Goal: Transaction & Acquisition: Purchase product/service

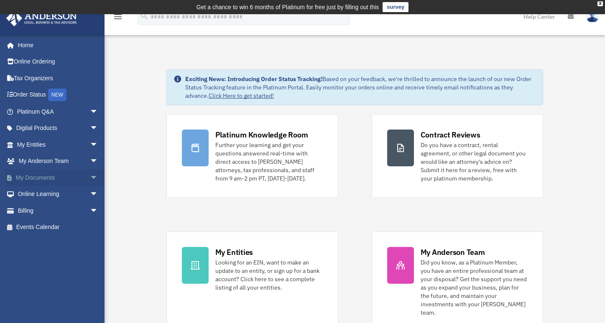
click at [90, 176] on span "arrow_drop_down" at bounding box center [98, 177] width 17 height 17
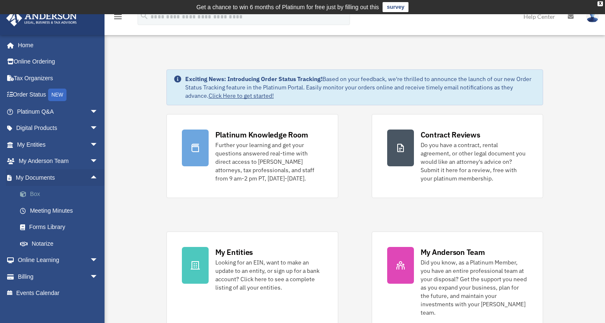
click at [38, 191] on link "Box" at bounding box center [61, 194] width 99 height 17
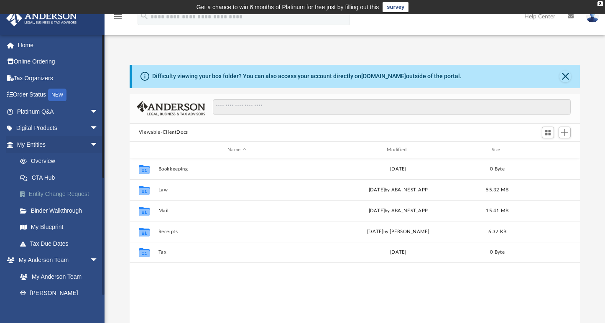
scroll to position [183, 444]
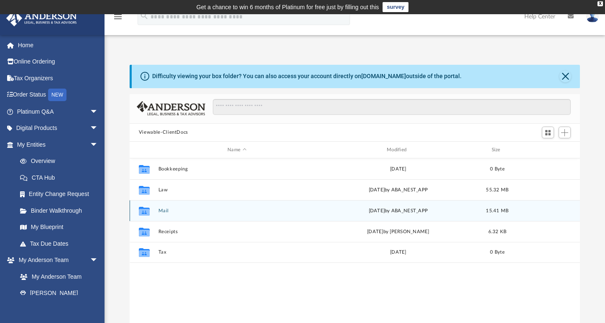
click at [146, 209] on icon "grid" at bounding box center [144, 212] width 11 height 7
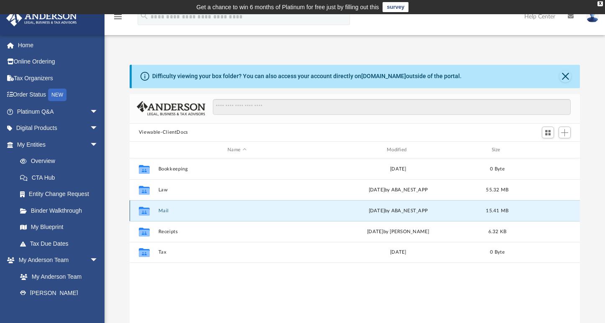
click at [163, 211] on button "Mail" at bounding box center [237, 210] width 158 height 5
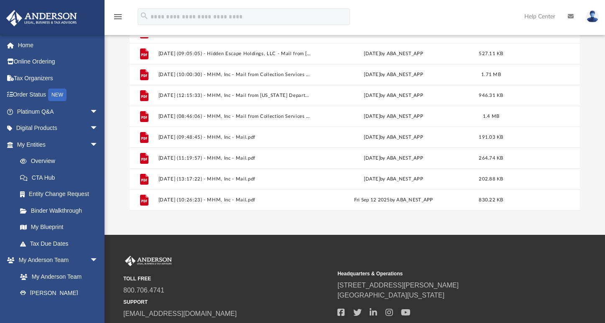
scroll to position [286, 0]
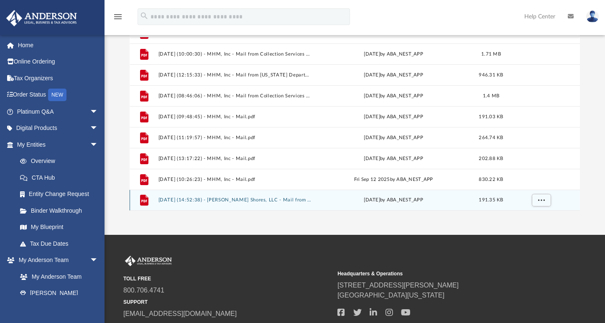
click at [234, 199] on button "2025.10.01 (14:52:38) - Spooner Shores, LLC - Mail from Wisconsin Department of…" at bounding box center [235, 200] width 154 height 5
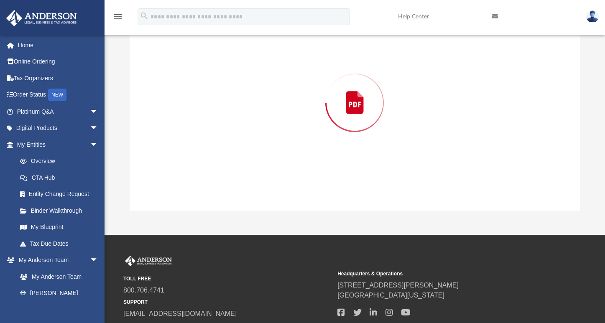
scroll to position [94, 0]
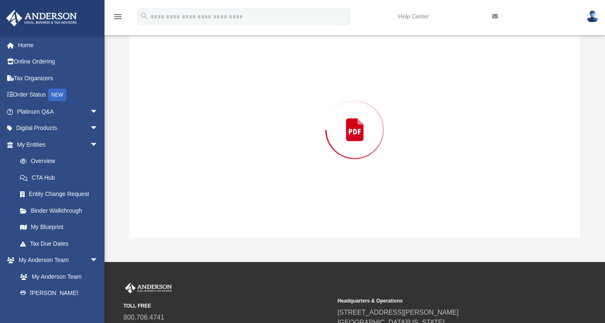
click at [234, 199] on div "Preview" at bounding box center [355, 130] width 450 height 216
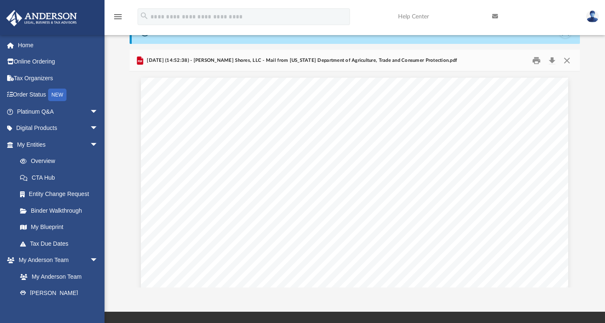
scroll to position [0, 0]
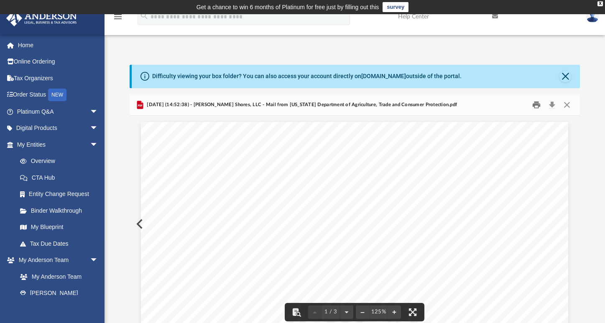
click at [537, 105] on button "Print" at bounding box center [536, 104] width 17 height 13
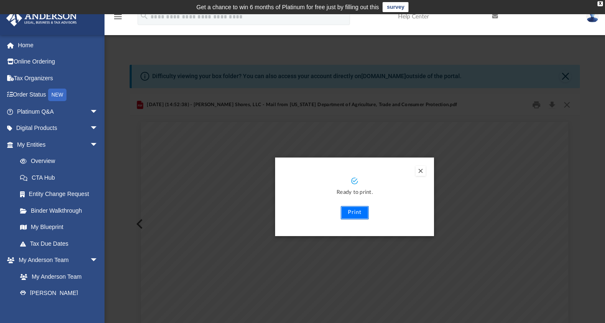
click at [358, 214] on button "Print" at bounding box center [355, 212] width 28 height 13
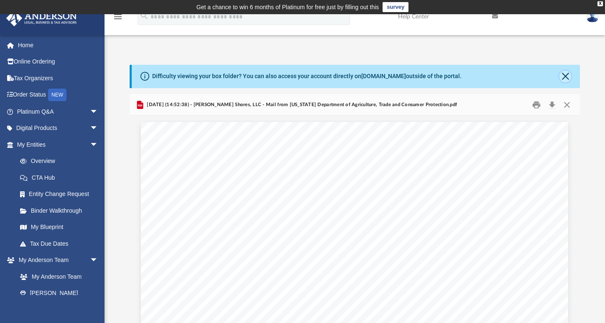
click at [565, 78] on button "Close" at bounding box center [565, 77] width 12 height 12
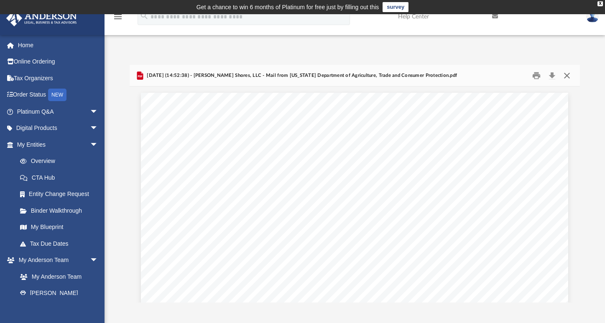
click at [566, 80] on button "Close" at bounding box center [566, 75] width 15 height 13
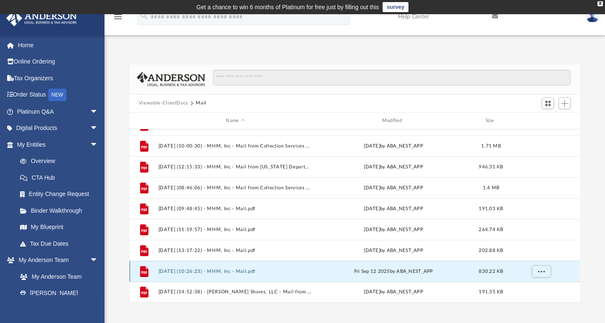
click at [238, 269] on button "2025.09.12 (10:26:23) - MHM, Inc - Mail.pdf" at bounding box center [235, 271] width 154 height 5
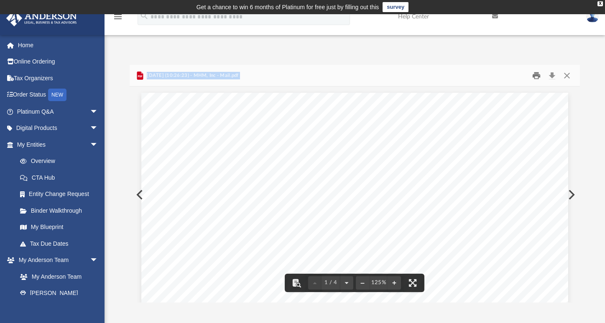
click at [535, 77] on button "Print" at bounding box center [536, 75] width 17 height 13
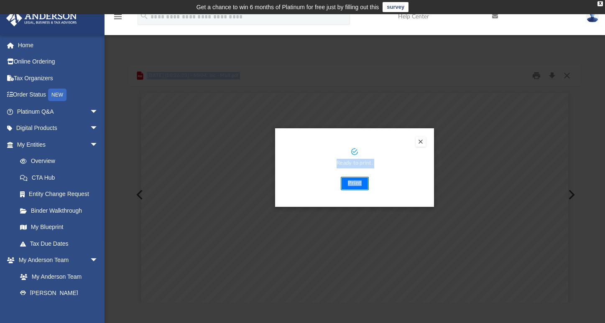
click at [357, 186] on button "Print" at bounding box center [355, 183] width 28 height 13
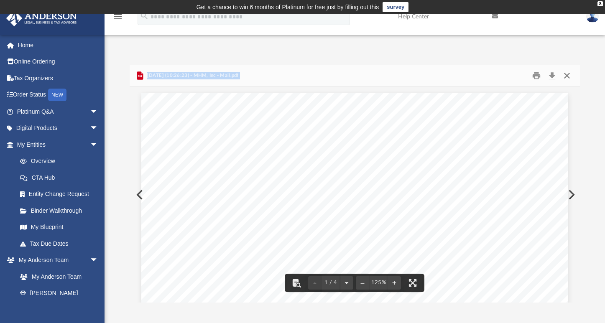
click at [565, 78] on button "Close" at bounding box center [566, 75] width 15 height 13
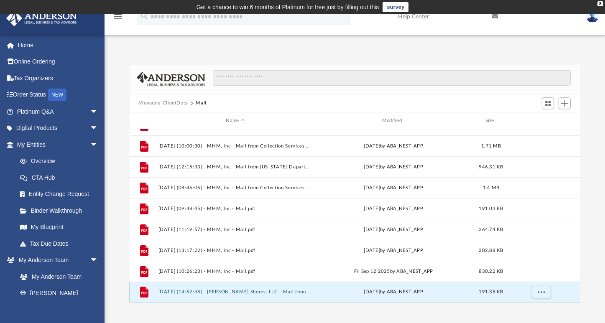
click at [255, 291] on button "2025.10.01 (14:52:38) - Spooner Shores, LLC - Mail from Wisconsin Department of…" at bounding box center [235, 292] width 154 height 5
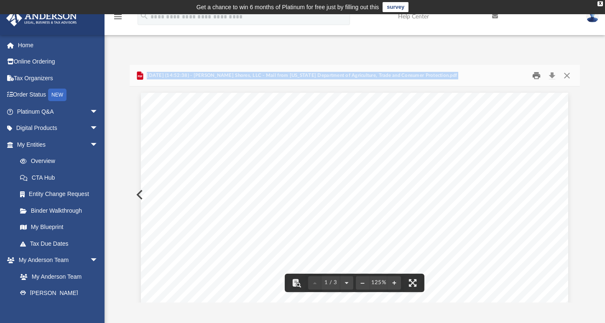
click at [536, 77] on button "Print" at bounding box center [536, 75] width 17 height 13
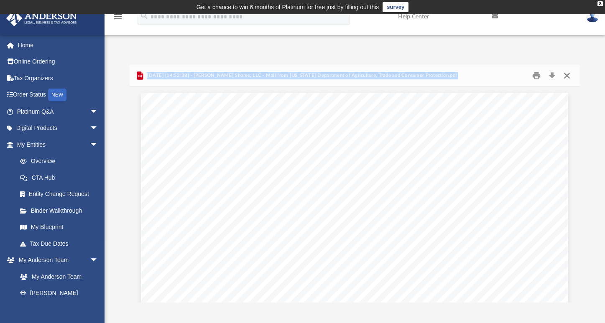
click at [567, 74] on button "Close" at bounding box center [566, 75] width 15 height 13
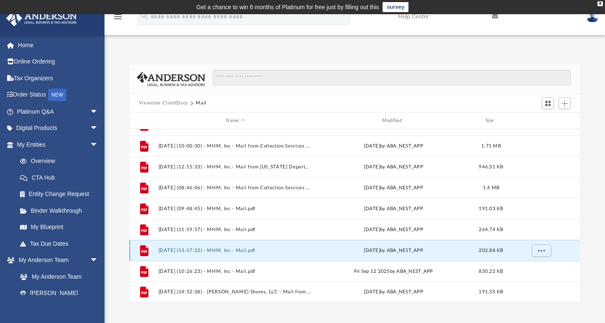
click at [246, 252] on button "2025.09.09 (13:17:22) - MHM, Inc - Mail.pdf" at bounding box center [235, 250] width 154 height 5
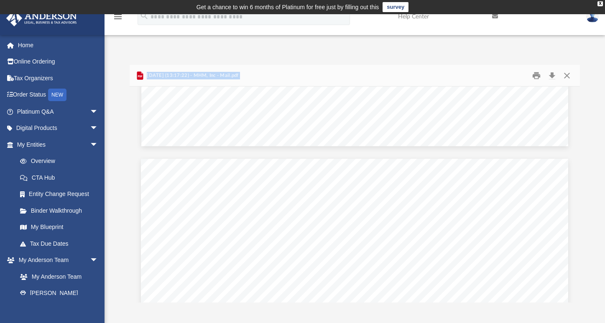
scroll to position [91, 0]
click at [568, 74] on button "Close" at bounding box center [566, 75] width 15 height 13
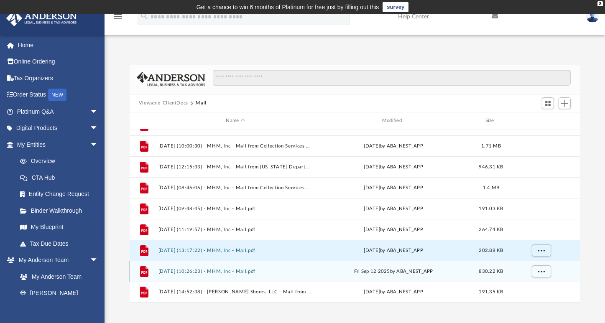
click at [237, 275] on div "File 2025.09.12 (10:26:23) - MHM, Inc - Mail.pdf Fri Sep 12 2025 by ABA_NEST_AP…" at bounding box center [355, 271] width 450 height 21
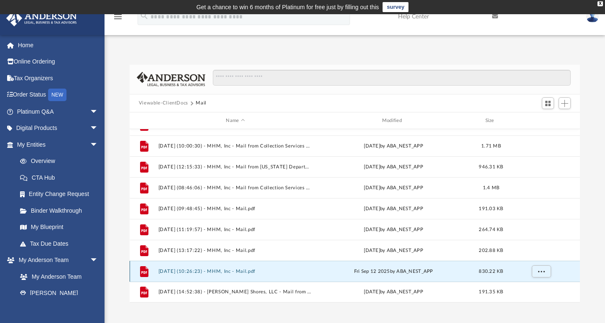
click at [247, 272] on button "2025.09.12 (10:26:23) - MHM, Inc - Mail.pdf" at bounding box center [235, 271] width 154 height 5
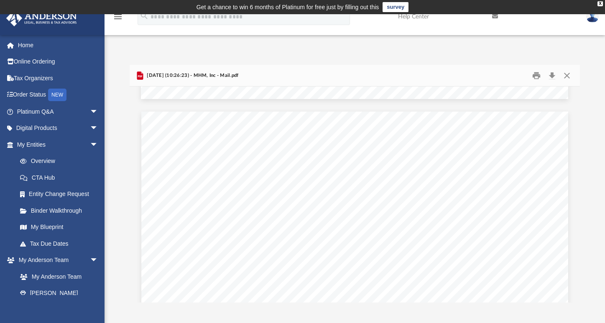
scroll to position [575, 0]
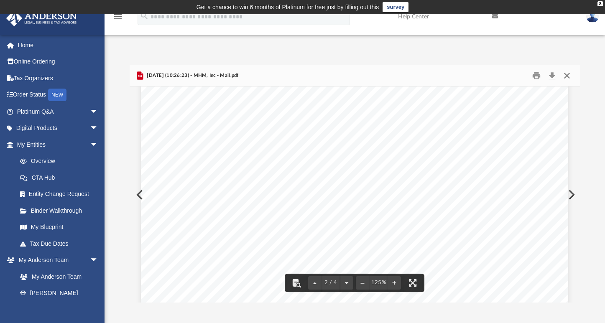
click at [569, 74] on button "Close" at bounding box center [566, 75] width 15 height 13
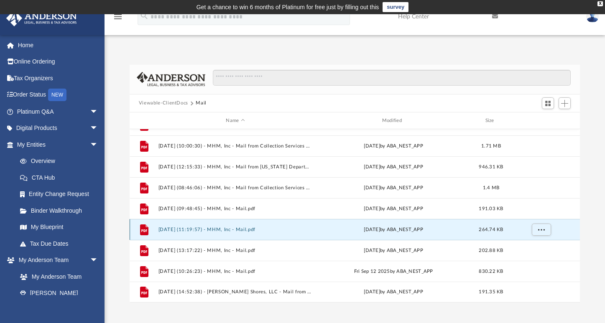
click at [227, 231] on button "2025.09.09 (11:19:57) - MHM, Inc - Mail.pdf" at bounding box center [235, 229] width 154 height 5
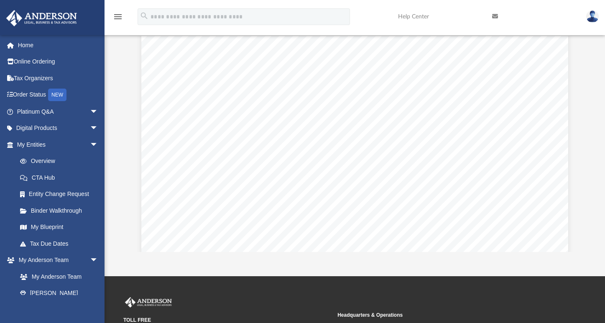
scroll to position [415, 0]
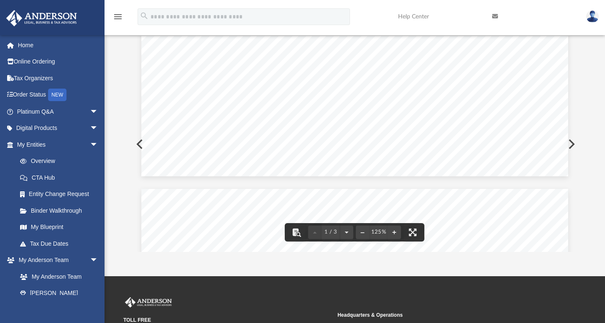
click at [576, 147] on button "Preview" at bounding box center [570, 143] width 18 height 23
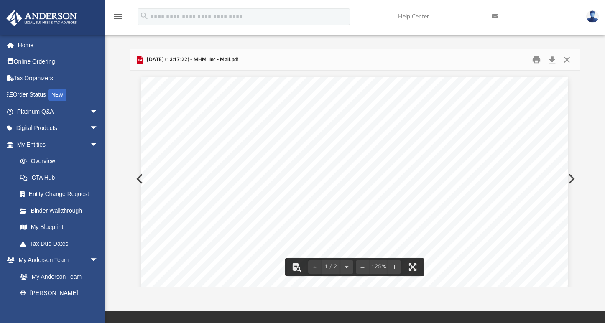
scroll to position [0, 0]
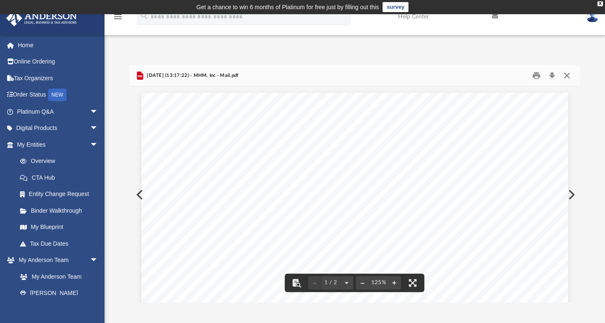
click at [568, 74] on button "Close" at bounding box center [566, 75] width 15 height 13
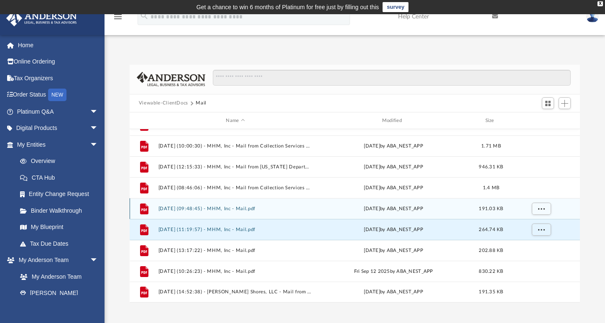
click at [253, 209] on button "2025.09.09 (09:48:45) - MHM, Inc - Mail.pdf" at bounding box center [235, 208] width 154 height 5
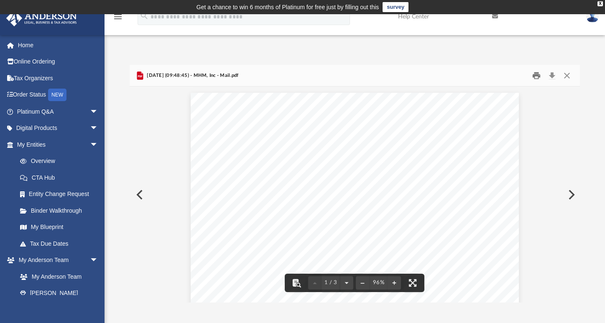
click at [537, 74] on button "Print" at bounding box center [536, 75] width 17 height 13
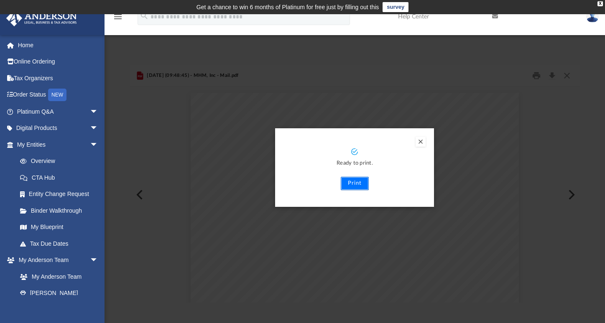
click at [353, 183] on button "Print" at bounding box center [355, 183] width 28 height 13
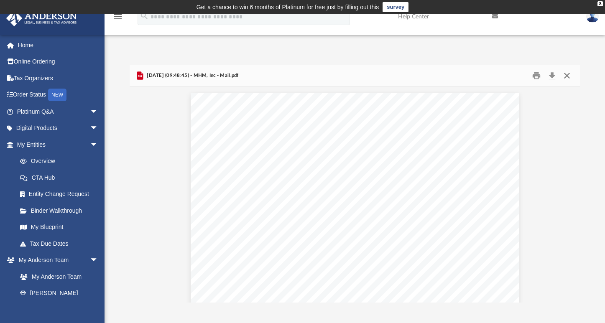
click at [568, 76] on button "Close" at bounding box center [566, 75] width 15 height 13
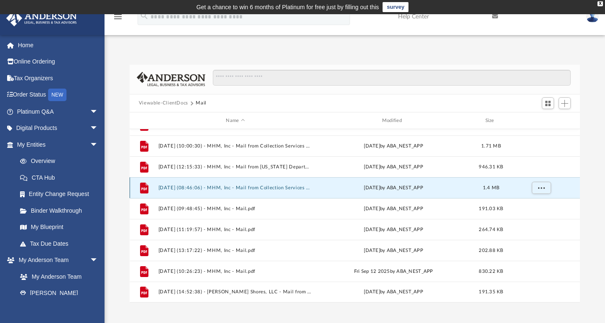
click at [271, 188] on button "2025.05.23 (08:46:06) - MHM, Inc - Mail from Collection Services Bureau.pdf" at bounding box center [235, 187] width 154 height 5
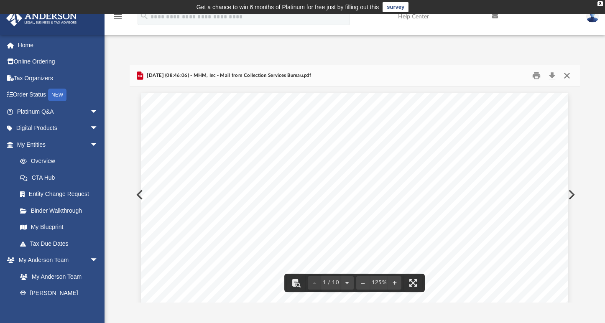
click at [565, 73] on button "Close" at bounding box center [566, 75] width 15 height 13
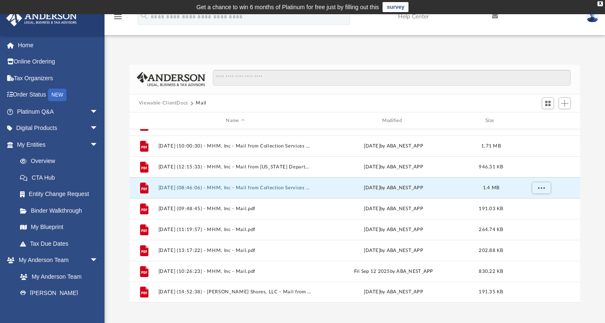
scroll to position [74, 0]
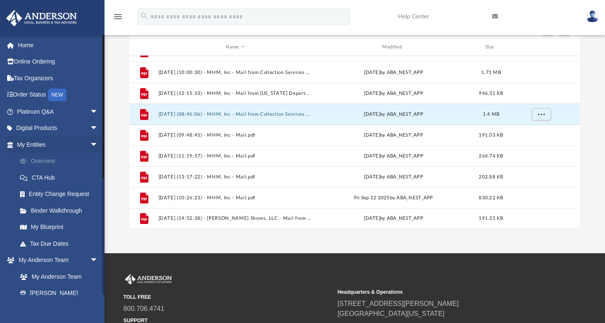
click at [50, 160] on link "Overview" at bounding box center [61, 161] width 99 height 17
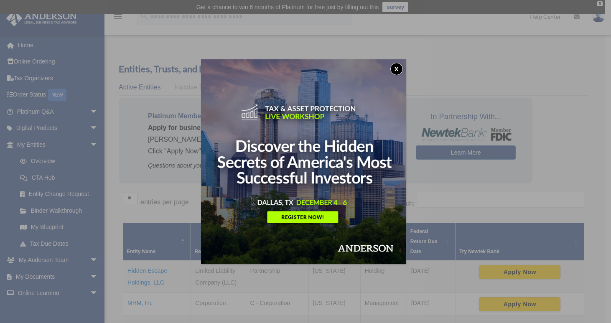
click at [400, 66] on button "x" at bounding box center [396, 69] width 13 height 13
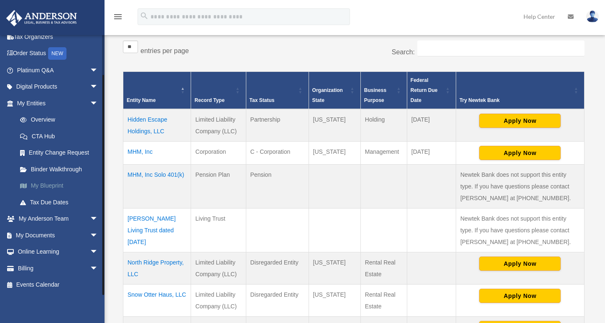
scroll to position [184, 0]
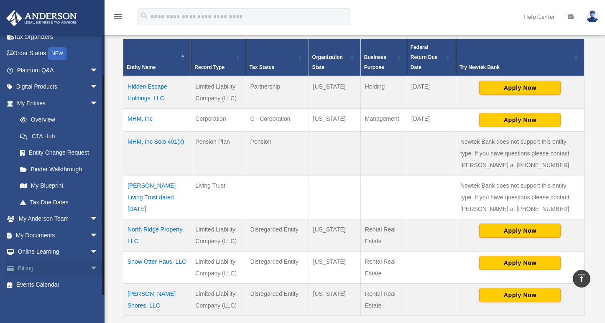
click at [90, 266] on span "arrow_drop_down" at bounding box center [98, 268] width 17 height 17
click at [65, 283] on link "$ Open Invoices" at bounding box center [61, 285] width 99 height 17
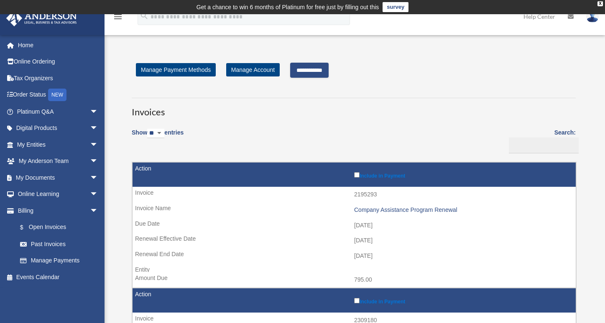
click at [309, 69] on input "**********" at bounding box center [309, 70] width 38 height 15
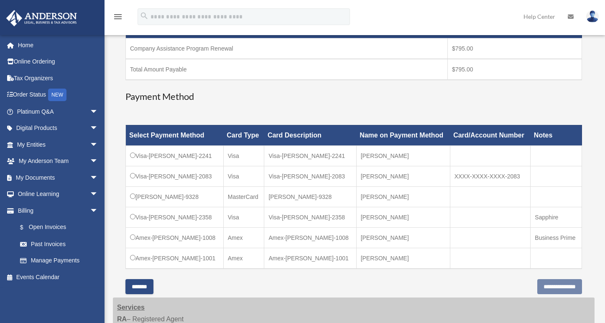
scroll to position [194, 0]
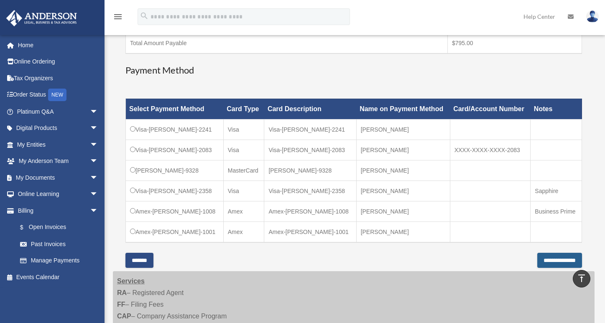
click at [553, 260] on input "**********" at bounding box center [559, 260] width 45 height 15
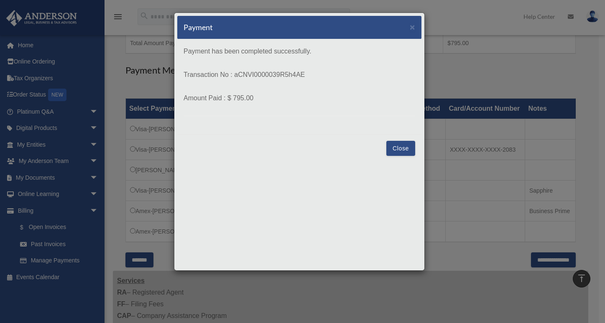
click at [409, 144] on button "Close" at bounding box center [400, 148] width 29 height 15
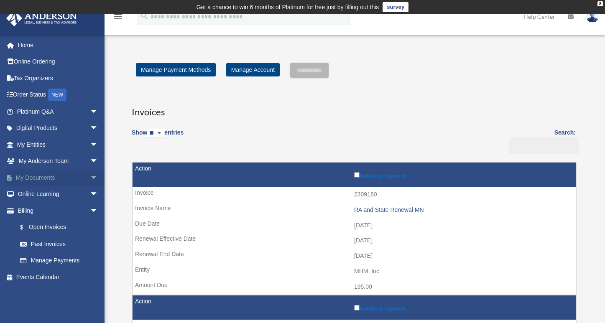
click at [90, 175] on span "arrow_drop_down" at bounding box center [98, 177] width 17 height 17
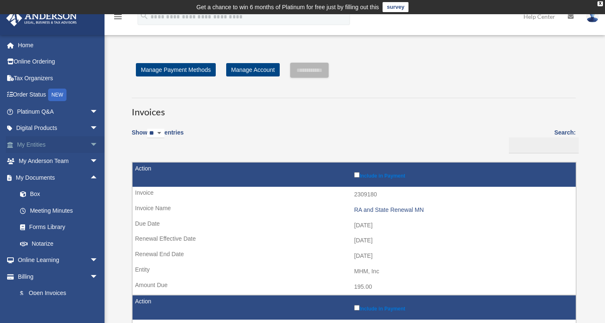
click at [90, 145] on span "arrow_drop_down" at bounding box center [98, 144] width 17 height 17
